Goal: Transaction & Acquisition: Obtain resource

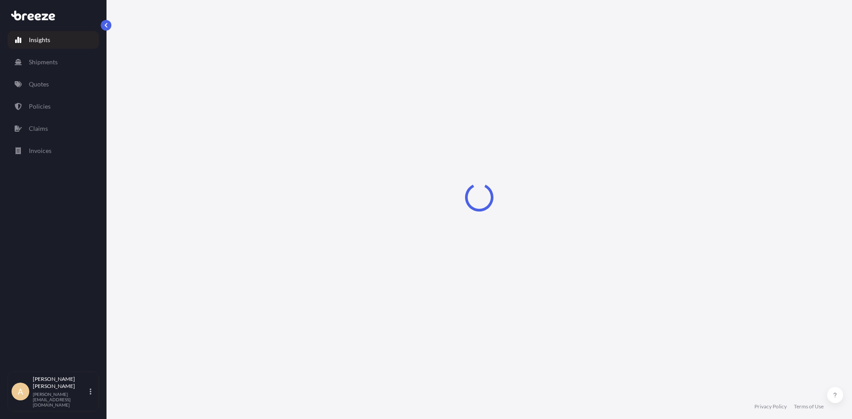
select select "2025"
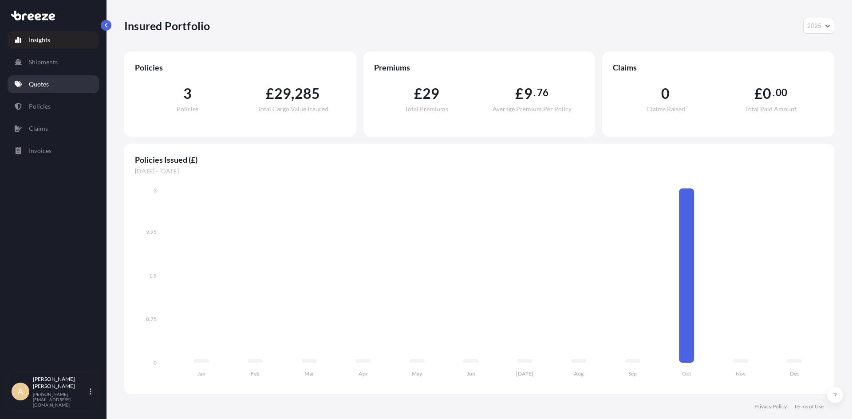
click at [50, 81] on link "Quotes" at bounding box center [53, 84] width 91 height 18
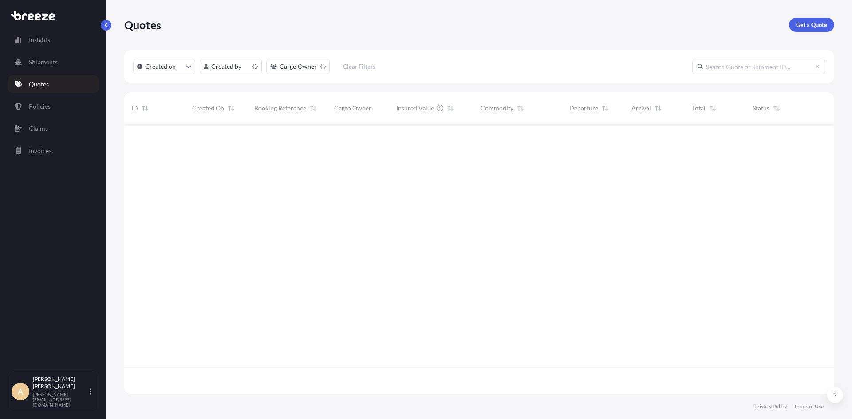
scroll to position [268, 703]
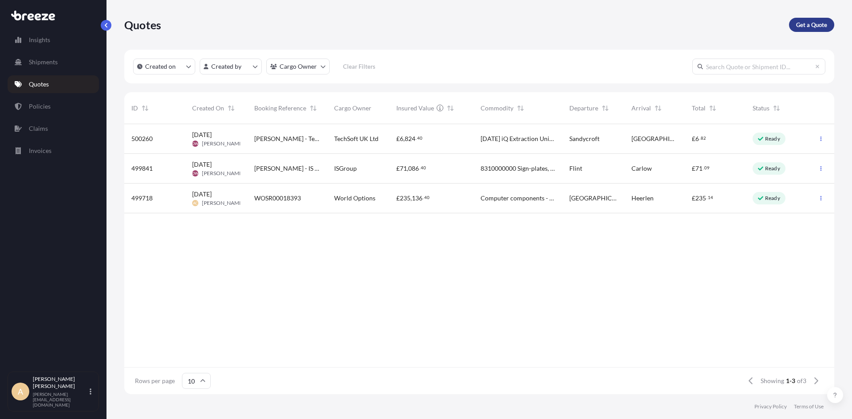
click at [807, 28] on p "Get a Quote" at bounding box center [811, 24] width 31 height 9
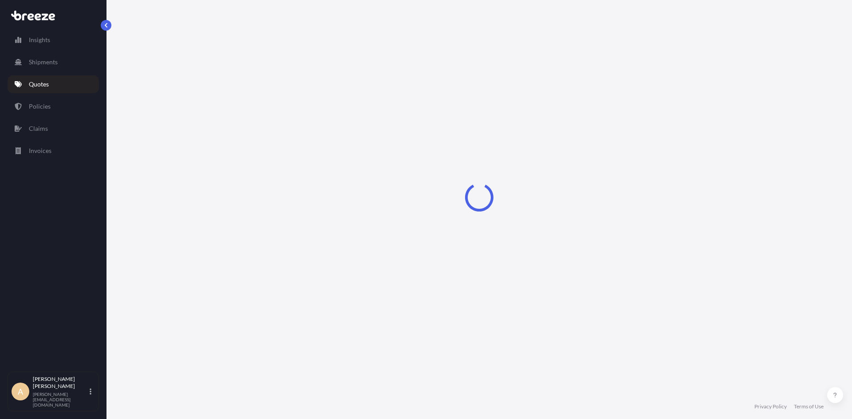
select select "Sea"
select select "1"
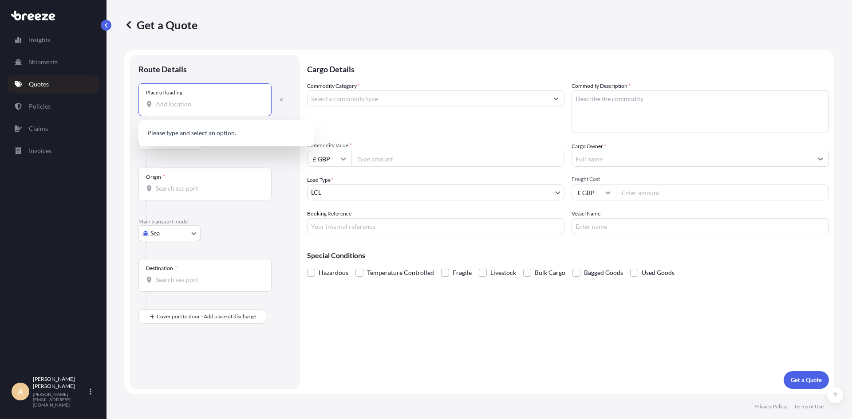
click at [181, 106] on input "Place of loading" at bounding box center [208, 104] width 105 height 9
click at [185, 129] on div "[STREET_ADDRESS]" at bounding box center [226, 135] width 169 height 25
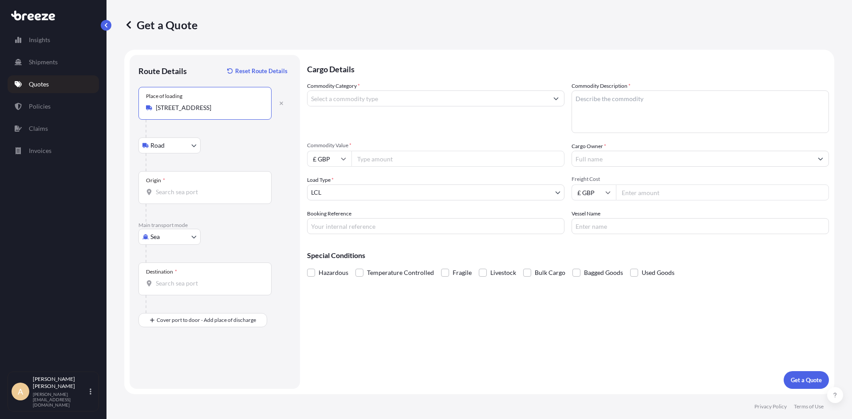
type input "[STREET_ADDRESS]"
click at [170, 189] on input "Origin *" at bounding box center [208, 192] width 105 height 9
drag, startPoint x: 215, startPoint y: 192, endPoint x: 76, endPoint y: 179, distance: 139.9
click at [76, 179] on div "Insights Shipments Quotes Policies Claims Invoices A [PERSON_NAME] [PERSON_NAME…" at bounding box center [426, 209] width 852 height 419
click at [197, 226] on span "[PERSON_NAME] - Monsteras , [GEOGRAPHIC_DATA]" at bounding box center [238, 224] width 138 height 18
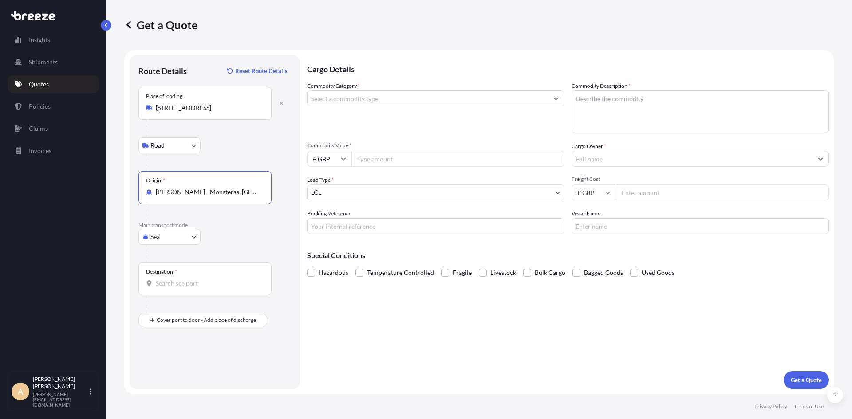
drag, startPoint x: 248, startPoint y: 190, endPoint x: 143, endPoint y: 185, distance: 105.7
click at [143, 185] on div "Origin * [PERSON_NAME] - Monsteras, [GEOGRAPHIC_DATA]" at bounding box center [204, 187] width 133 height 33
drag, startPoint x: 224, startPoint y: 194, endPoint x: 43, endPoint y: 181, distance: 181.5
click at [43, 181] on div "Insights Shipments Quotes Policies Claims Invoices A [PERSON_NAME] [PERSON_NAME…" at bounding box center [426, 209] width 852 height 419
click at [284, 278] on div "Destination *" at bounding box center [214, 288] width 153 height 51
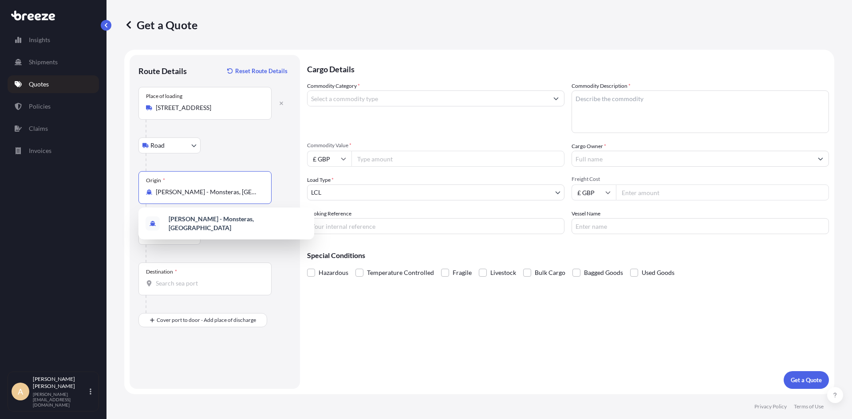
drag, startPoint x: 244, startPoint y: 193, endPoint x: 54, endPoint y: 181, distance: 190.7
click at [54, 181] on div "Insights Shipments Quotes Policies Claims Invoices A [PERSON_NAME] [PERSON_NAME…" at bounding box center [426, 209] width 852 height 419
type input "[PERSON_NAME] - Monsteras, [GEOGRAPHIC_DATA]"
click at [190, 216] on p "No results" at bounding box center [226, 221] width 169 height 20
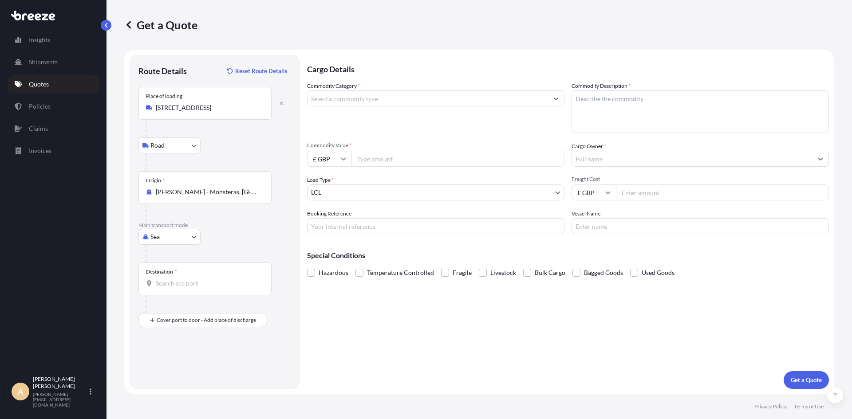
click at [182, 240] on body "0 options available. Insights Shipments Quotes Policies Claims Invoices A [PERS…" at bounding box center [426, 209] width 852 height 419
click at [159, 289] on span "Road" at bounding box center [162, 291] width 14 height 9
select select "Road"
click at [196, 200] on input "Destination *" at bounding box center [208, 199] width 105 height 9
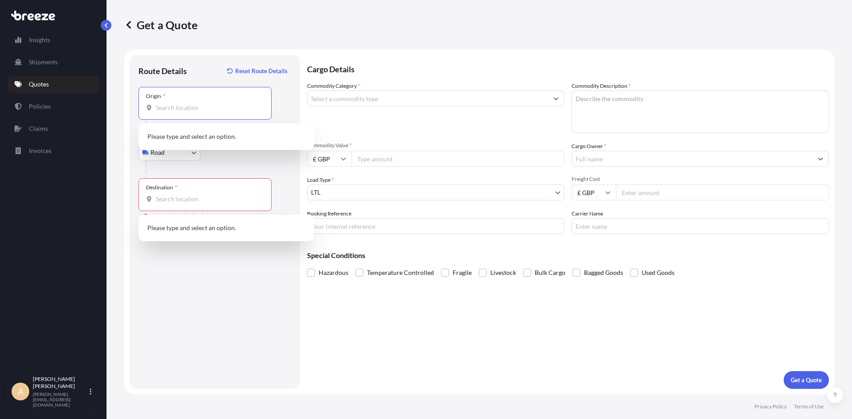
click at [185, 110] on input "Origin *" at bounding box center [208, 107] width 105 height 9
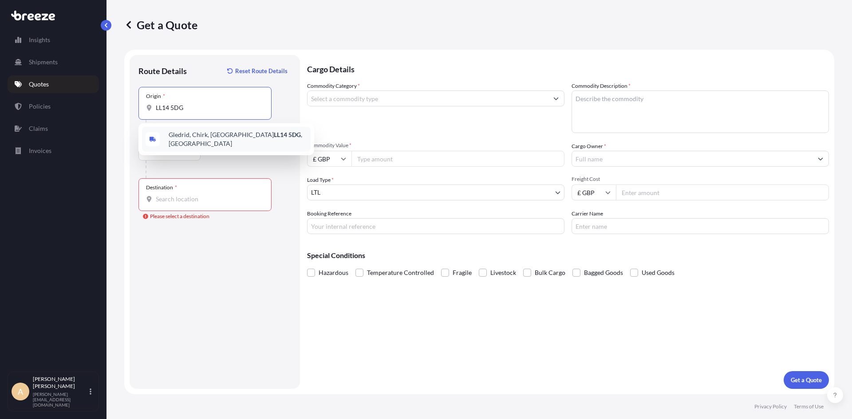
click at [190, 132] on div "[STREET_ADDRESS]" at bounding box center [226, 139] width 169 height 25
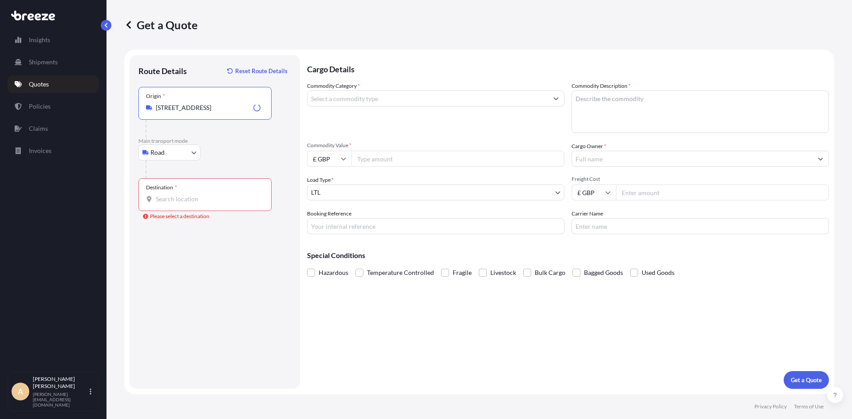
type input "[STREET_ADDRESS]"
click at [176, 201] on input "Destination * Please select a destination" at bounding box center [208, 199] width 105 height 9
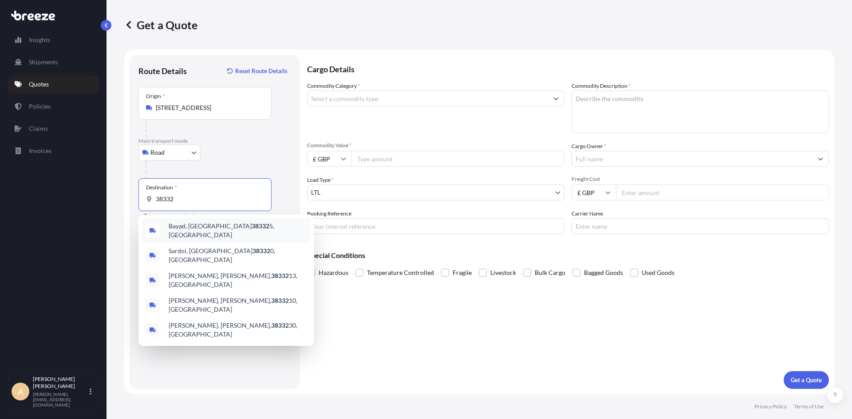
drag, startPoint x: 199, startPoint y: 202, endPoint x: 77, endPoint y: 185, distance: 123.2
click at [77, 185] on div "Insights Shipments Quotes Policies Claims Invoices A [PERSON_NAME] [PERSON_NAME…" at bounding box center [426, 209] width 852 height 419
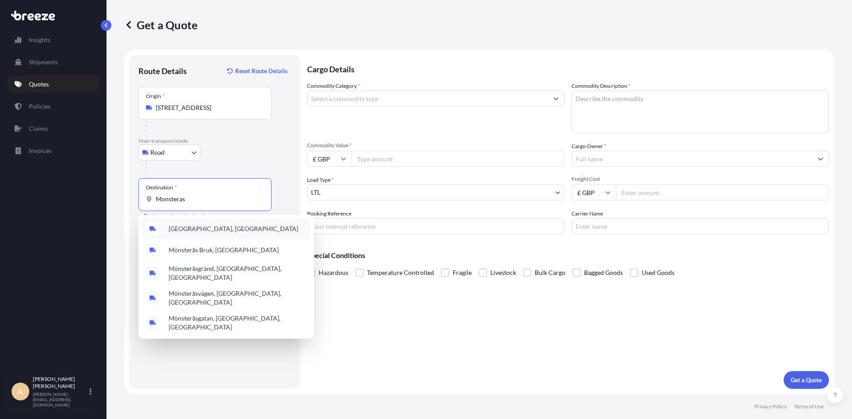
click at [204, 227] on span "[GEOGRAPHIC_DATA], [GEOGRAPHIC_DATA]" at bounding box center [234, 228] width 130 height 9
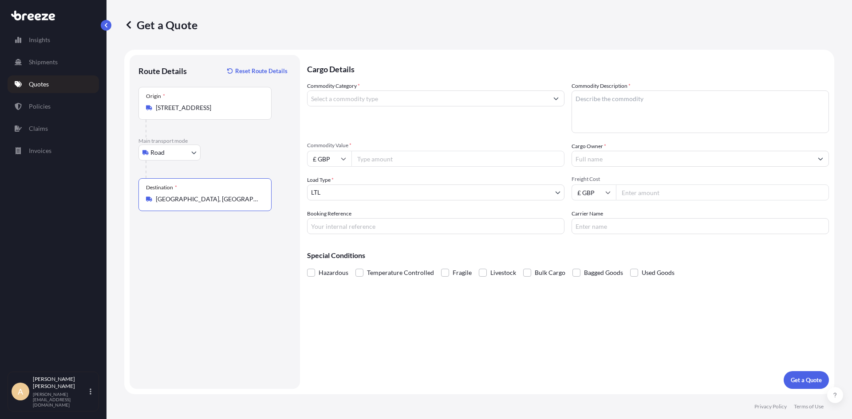
type input "[GEOGRAPHIC_DATA], [GEOGRAPHIC_DATA]"
click at [342, 105] on input "Commodity Category *" at bounding box center [427, 98] width 240 height 16
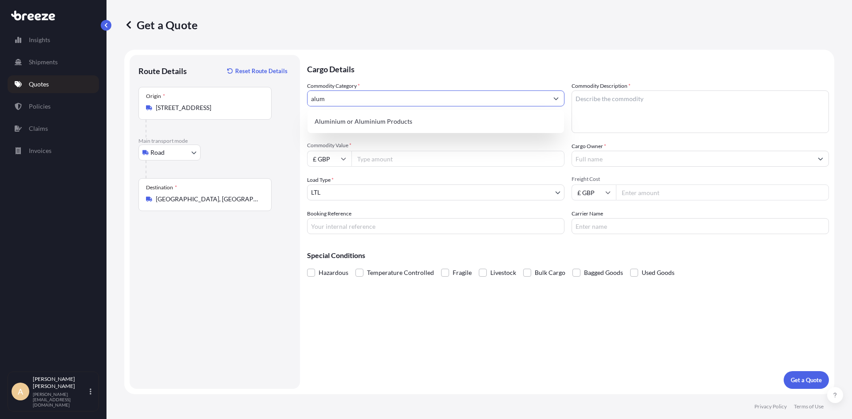
drag, startPoint x: 346, startPoint y: 101, endPoint x: 232, endPoint y: 98, distance: 114.5
click at [232, 98] on form "Route Details Reset Route Details Place of loading Road Road Rail Origin * Gled…" at bounding box center [479, 222] width 710 height 345
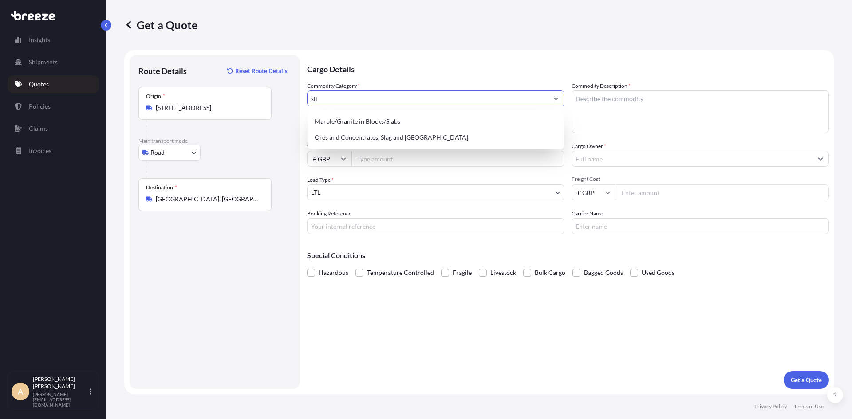
type input "slid"
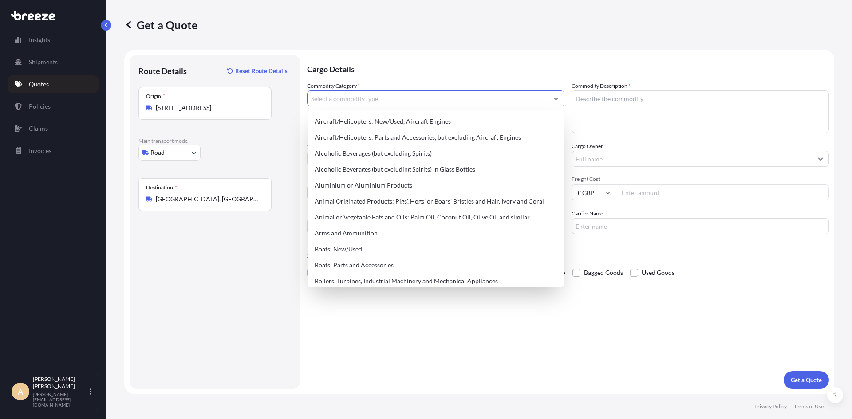
click at [33, 83] on p "Quotes" at bounding box center [39, 84] width 20 height 9
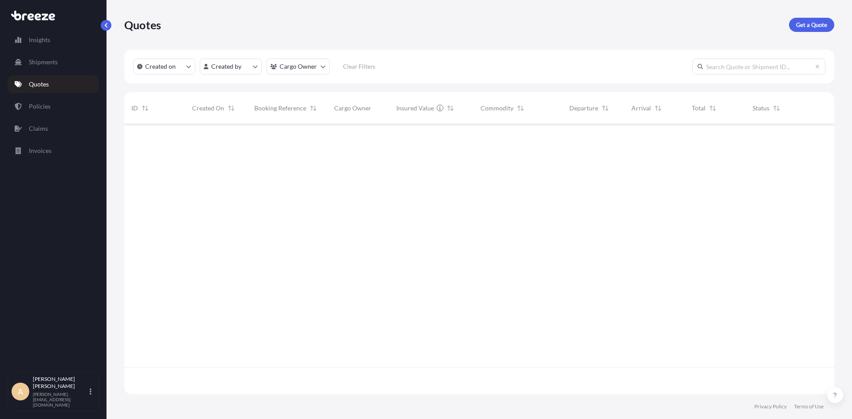
scroll to position [268, 703]
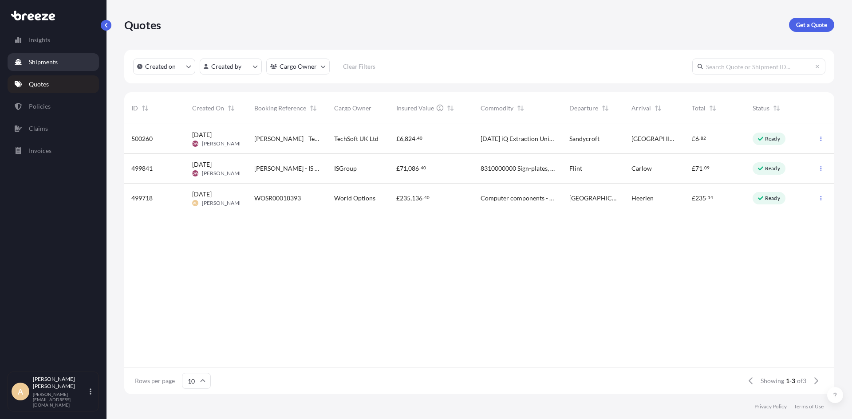
click at [55, 63] on p "Shipments" at bounding box center [43, 62] width 29 height 9
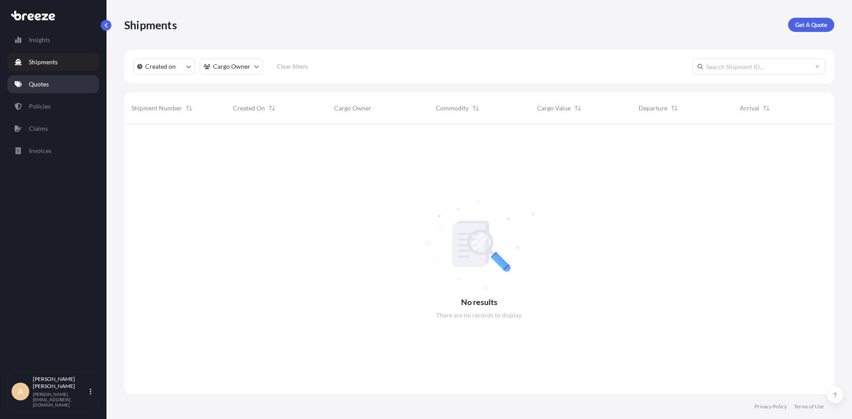
scroll to position [295, 703]
click at [39, 109] on p "Policies" at bounding box center [40, 106] width 22 height 9
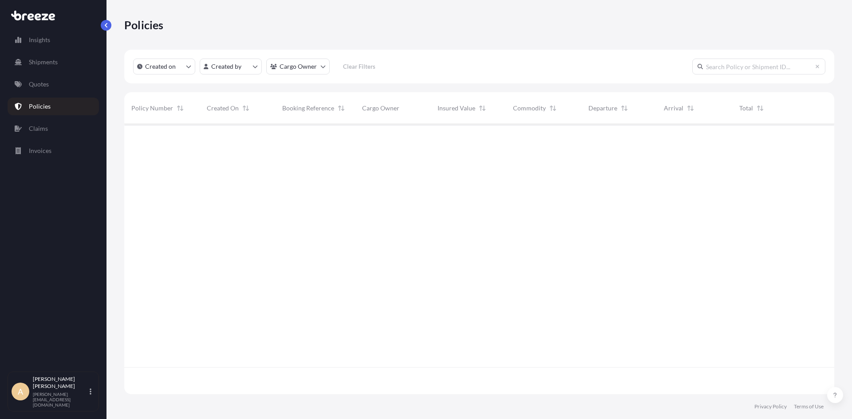
scroll to position [268, 703]
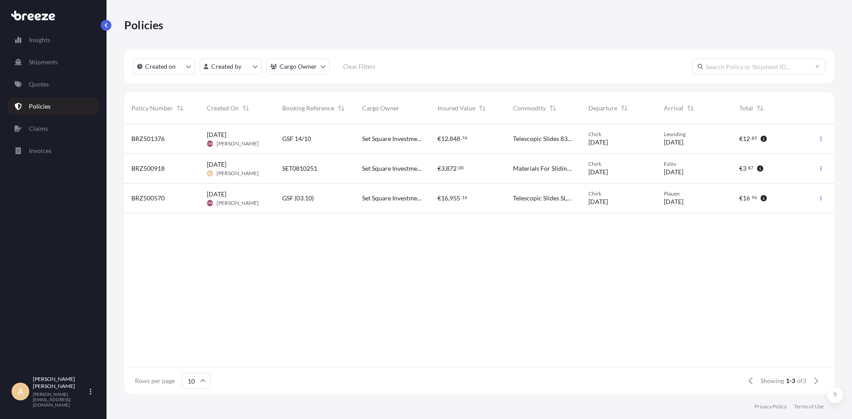
click at [314, 168] on span "SET0810251" at bounding box center [299, 168] width 35 height 9
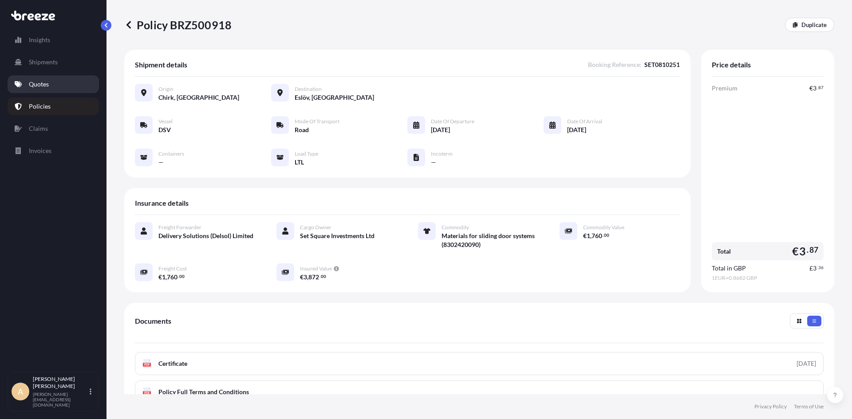
click at [48, 87] on p "Quotes" at bounding box center [39, 84] width 20 height 9
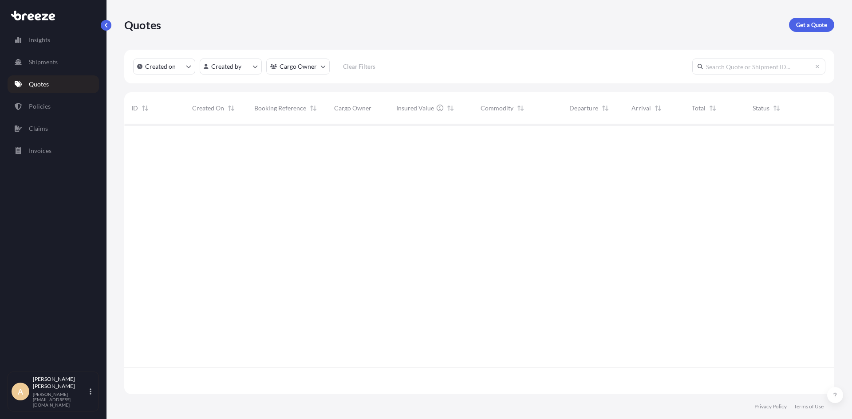
scroll to position [268, 703]
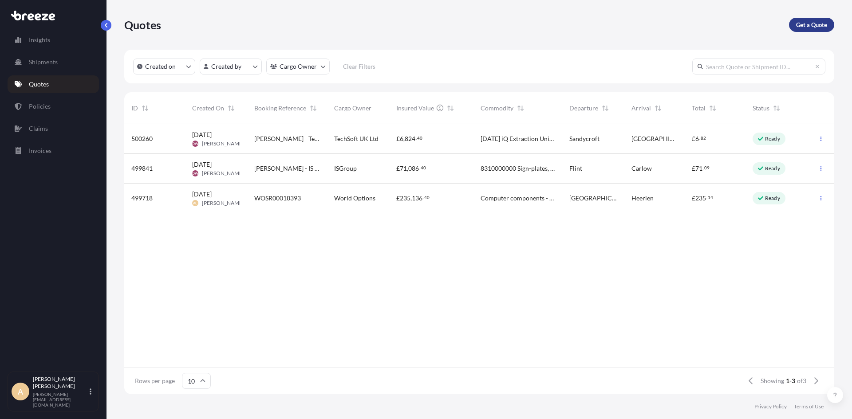
click at [811, 25] on p "Get a Quote" at bounding box center [811, 24] width 31 height 9
select select "Sea"
select select "1"
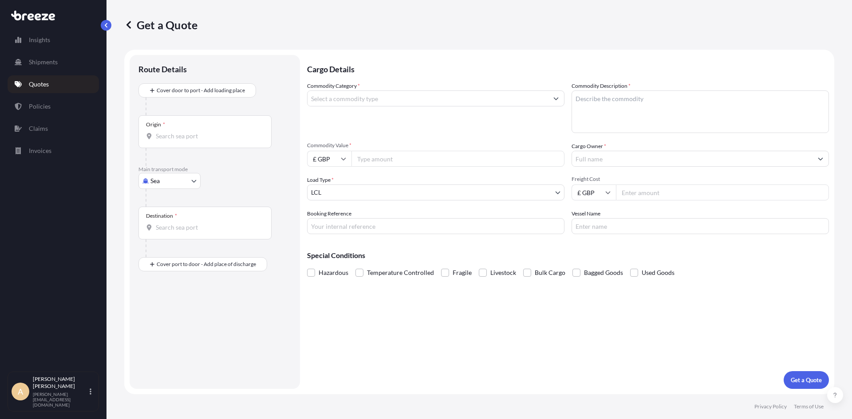
click at [169, 180] on body "Insights Shipments Quotes Policies Claims Invoices A [PERSON_NAME] [PERSON_NAME…" at bounding box center [426, 209] width 852 height 419
click at [164, 233] on span "Road" at bounding box center [162, 236] width 14 height 9
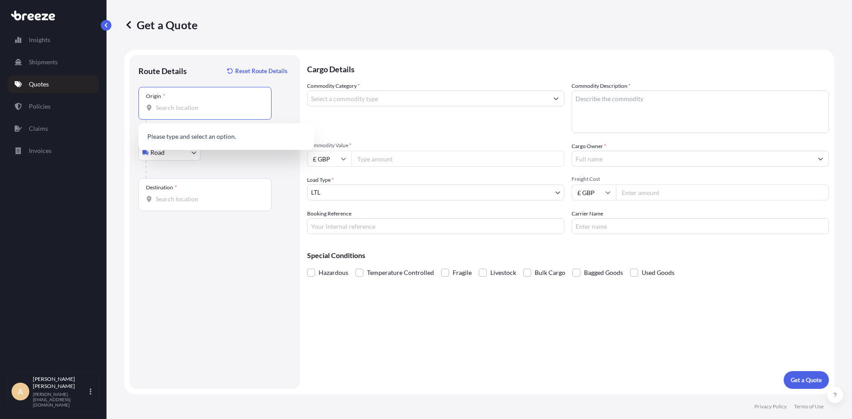
click at [177, 106] on input "Origin *" at bounding box center [208, 107] width 105 height 9
click at [193, 138] on span "[STREET_ADDRESS]" at bounding box center [238, 139] width 138 height 18
type input "[STREET_ADDRESS]"
click at [177, 189] on div "Destination *" at bounding box center [204, 194] width 133 height 33
click at [177, 195] on input "Destination *" at bounding box center [208, 199] width 105 height 9
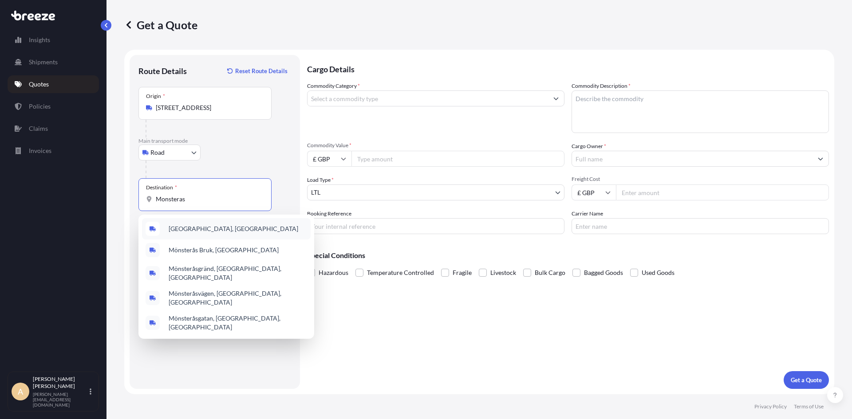
click at [188, 228] on span "[GEOGRAPHIC_DATA], [GEOGRAPHIC_DATA]" at bounding box center [234, 228] width 130 height 9
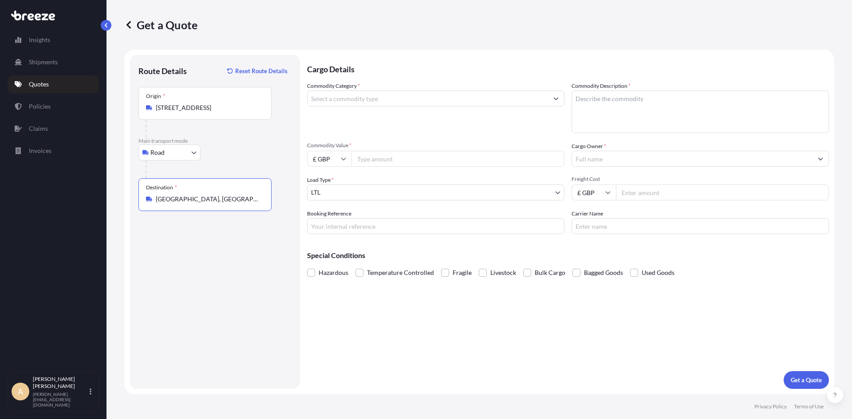
type input "[GEOGRAPHIC_DATA], [GEOGRAPHIC_DATA]"
click at [341, 105] on input "Commodity Category *" at bounding box center [427, 98] width 240 height 16
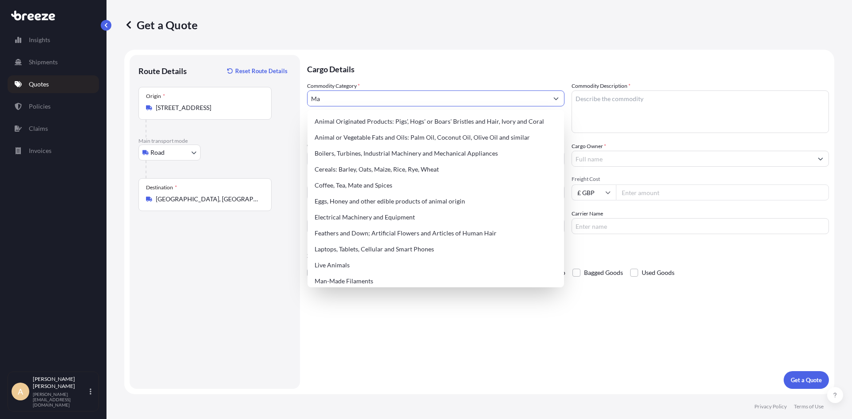
type input "M"
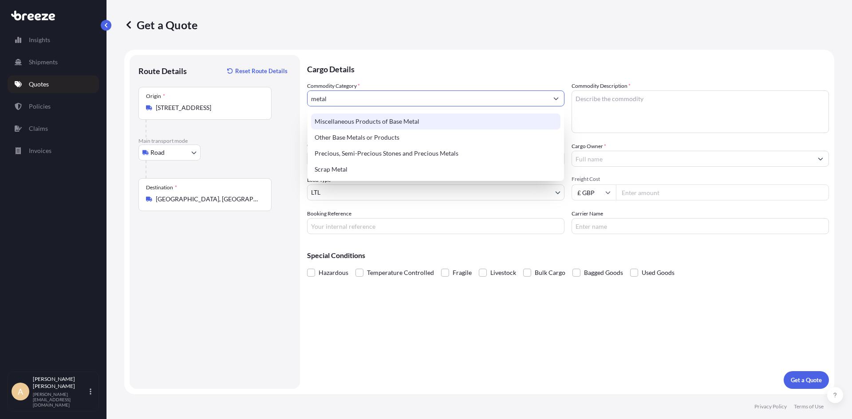
click at [354, 120] on div "Miscellaneous Products of Base Metal" at bounding box center [435, 122] width 249 height 16
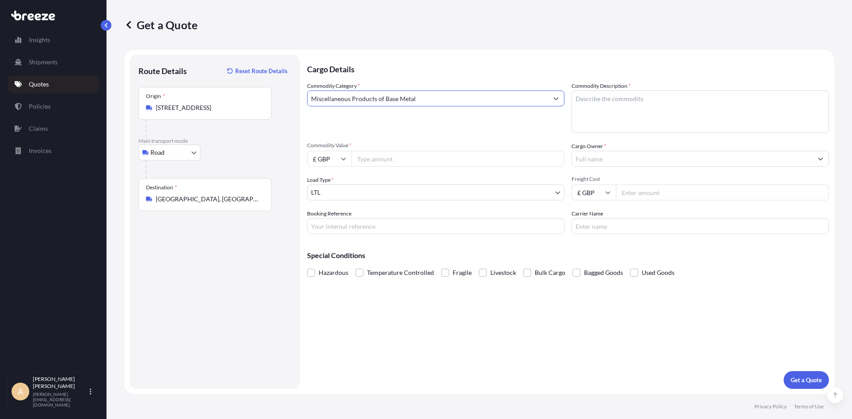
type input "Miscellaneous Products of Base Metal"
click at [366, 156] on input "Commodity Value *" at bounding box center [457, 159] width 213 height 16
click at [328, 160] on input "£ GBP" at bounding box center [329, 159] width 44 height 16
click at [327, 178] on div "€ EUR" at bounding box center [329, 183] width 37 height 17
type input "€ EUR"
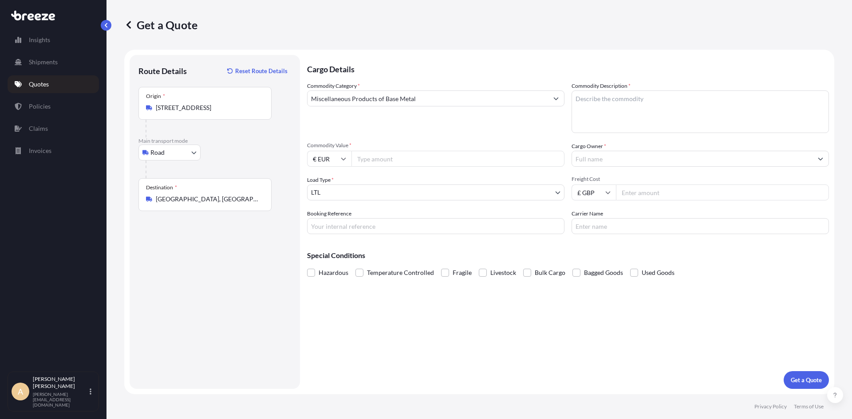
click at [366, 162] on input "Commodity Value *" at bounding box center [457, 159] width 213 height 16
type input "3722.40"
click at [610, 108] on textarea "Commodity Description *" at bounding box center [699, 111] width 257 height 43
type textarea "Metal products for sliding door systems"
click at [594, 152] on input "Cargo Owner *" at bounding box center [692, 159] width 240 height 16
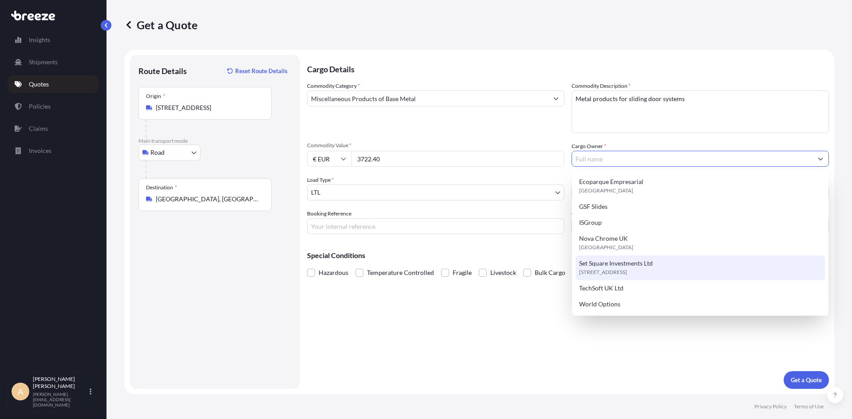
click at [642, 265] on span "Set Square Investments Ltd" at bounding box center [616, 263] width 74 height 9
type input "Set Square Investments Ltd"
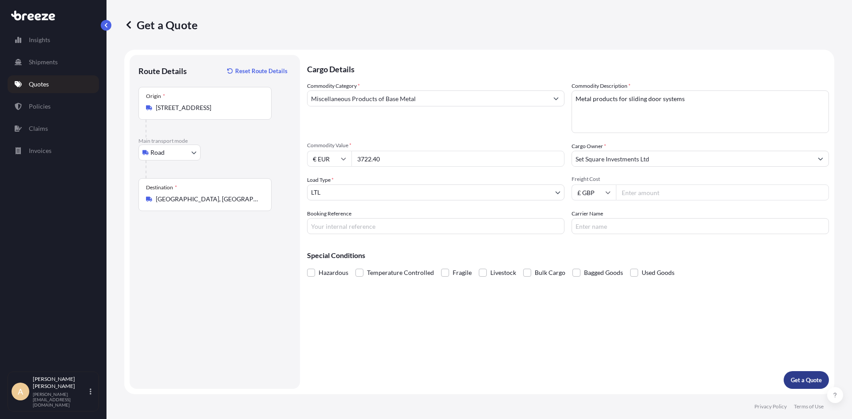
click at [793, 380] on p "Get a Quote" at bounding box center [806, 380] width 31 height 9
